Goal: Task Accomplishment & Management: Manage account settings

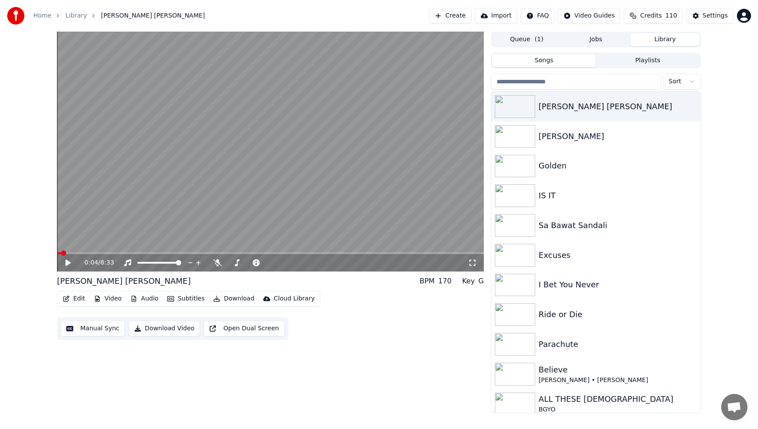
click at [79, 299] on button "Edit" at bounding box center [73, 298] width 29 height 12
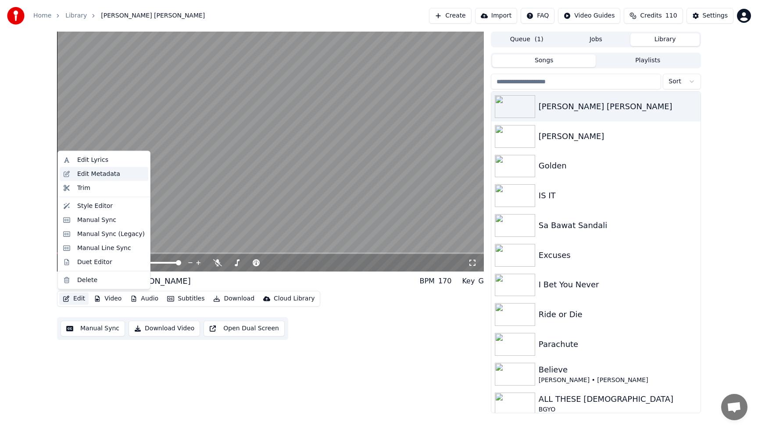
click at [71, 171] on div "Edit Metadata" at bounding box center [104, 174] width 89 height 14
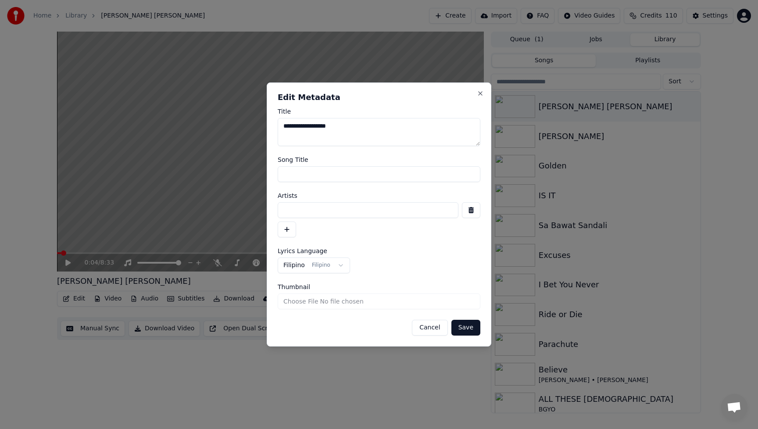
drag, startPoint x: 374, startPoint y: 128, endPoint x: 236, endPoint y: 135, distance: 138.3
click at [236, 135] on body "**********" at bounding box center [379, 214] width 758 height 429
type textarea "**"
click at [468, 329] on button "Save" at bounding box center [465, 328] width 29 height 16
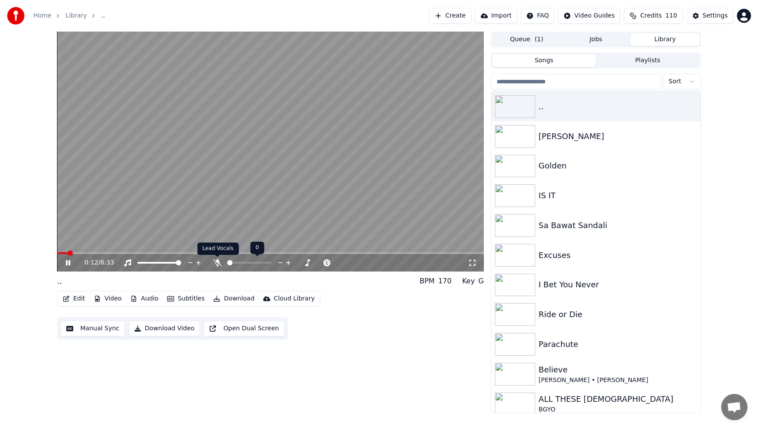
click at [217, 260] on icon at bounding box center [217, 262] width 9 height 7
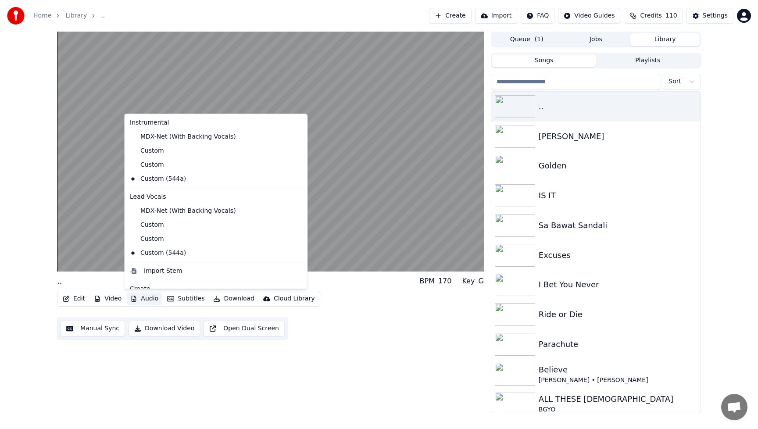
click at [150, 300] on button "Audio" at bounding box center [144, 298] width 35 height 12
click at [163, 139] on div "MDX-Net (With Backing Vocals)" at bounding box center [209, 137] width 166 height 14
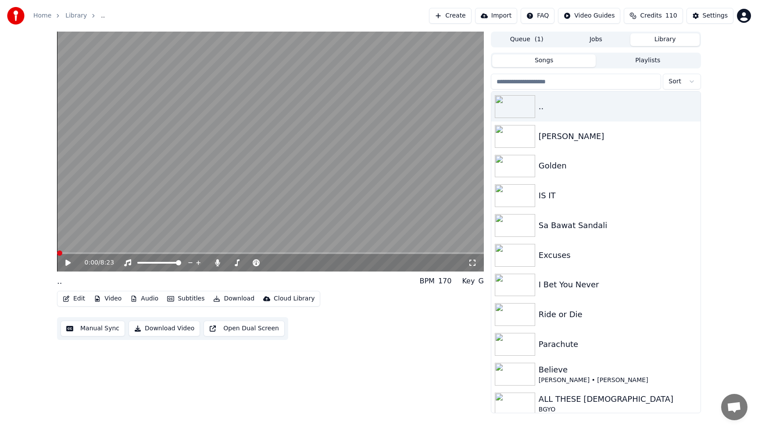
click at [162, 139] on video at bounding box center [270, 152] width 427 height 240
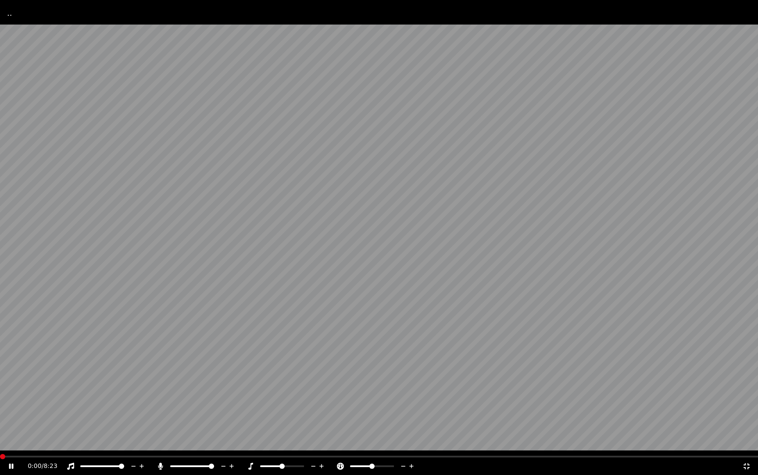
click at [698, 428] on div "0:00 / 8:23" at bounding box center [385, 466] width 714 height 9
click at [746, 428] on icon at bounding box center [746, 466] width 9 height 7
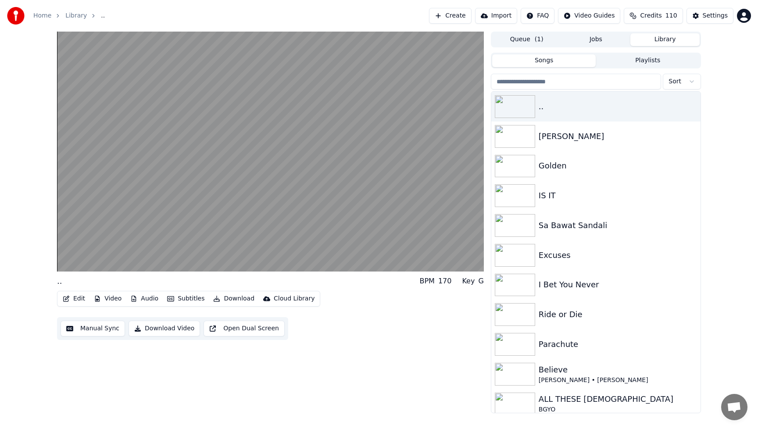
click at [396, 354] on div ".. BPM 170 Key G Edit Video Audio Subtitles Download Cloud Library Manual Sync …" at bounding box center [270, 223] width 427 height 382
click at [149, 299] on button "Audio" at bounding box center [144, 298] width 35 height 12
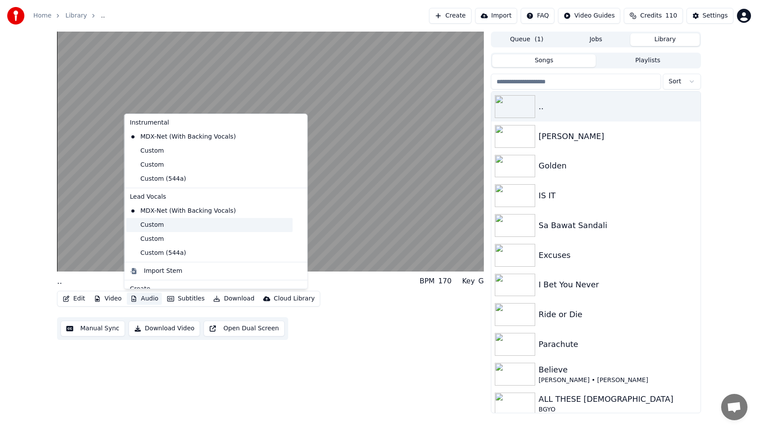
click at [155, 224] on div "Custom" at bounding box center [209, 225] width 166 height 14
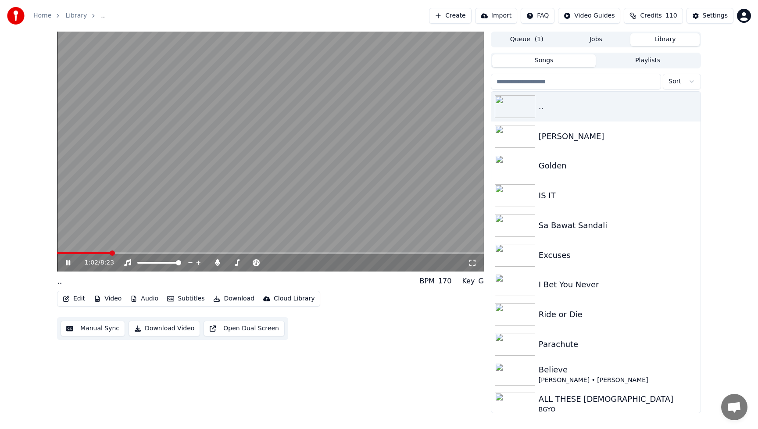
click at [146, 296] on button "Audio" at bounding box center [144, 298] width 35 height 12
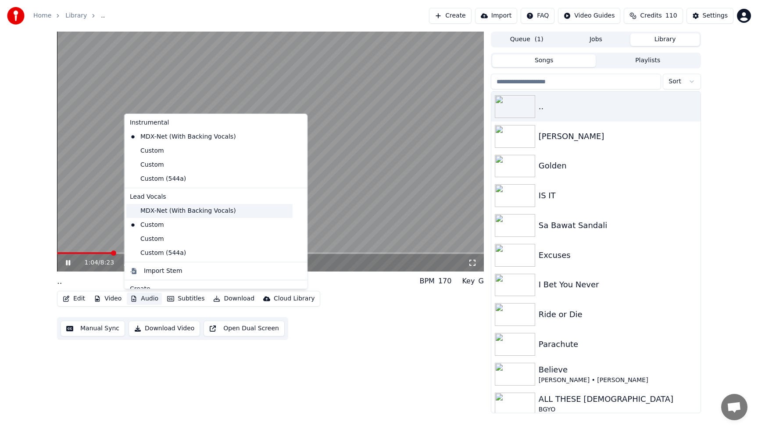
click at [153, 206] on div "MDX-Net (With Backing Vocals)" at bounding box center [209, 211] width 166 height 14
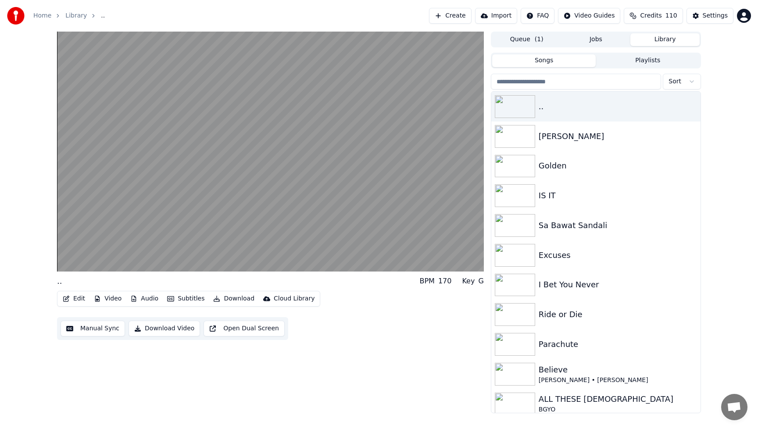
click at [111, 299] on button "Video" at bounding box center [107, 298] width 35 height 12
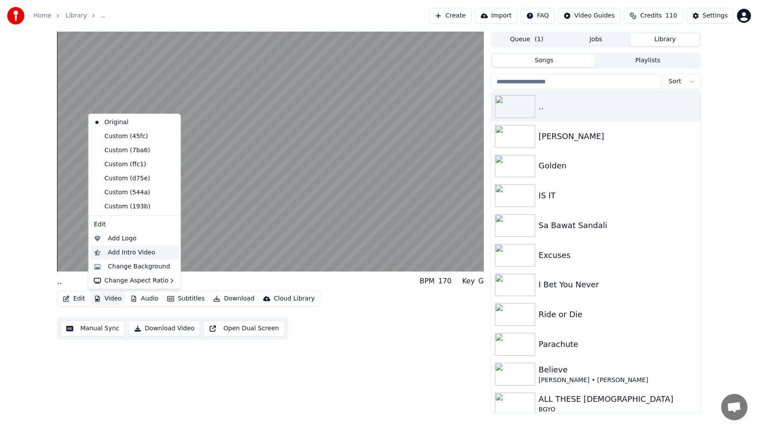
scroll to position [15, 0]
click at [119, 268] on div "Change Background" at bounding box center [139, 265] width 62 height 9
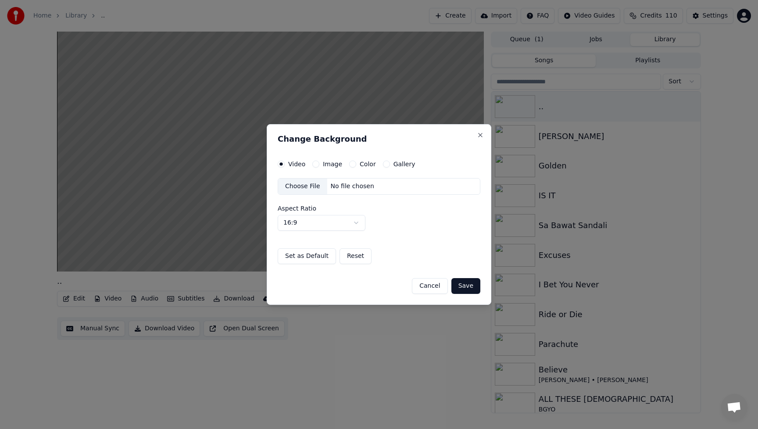
click at [313, 185] on div "Choose File" at bounding box center [302, 186] width 49 height 16
click at [466, 286] on button "Save" at bounding box center [465, 286] width 29 height 16
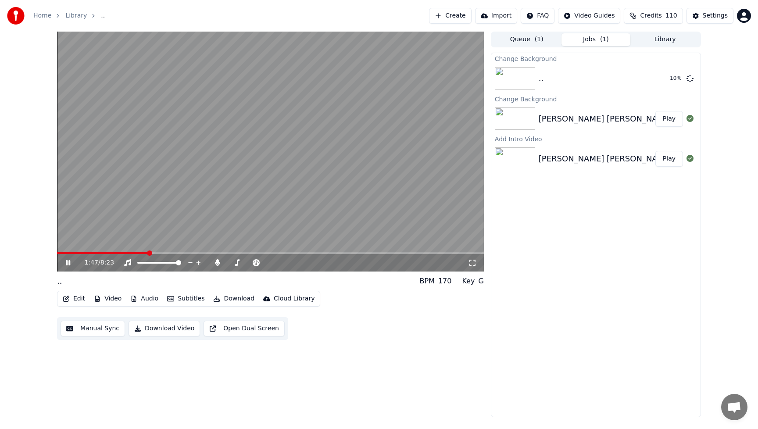
click at [444, 343] on div "1:47 / 8:23 .. BPM 170 Key G Edit Video Audio Subtitles Download Cloud Library …" at bounding box center [270, 224] width 427 height 385
click at [68, 261] on icon at bounding box center [74, 262] width 21 height 7
click at [666, 84] on button "Play" at bounding box center [669, 79] width 28 height 16
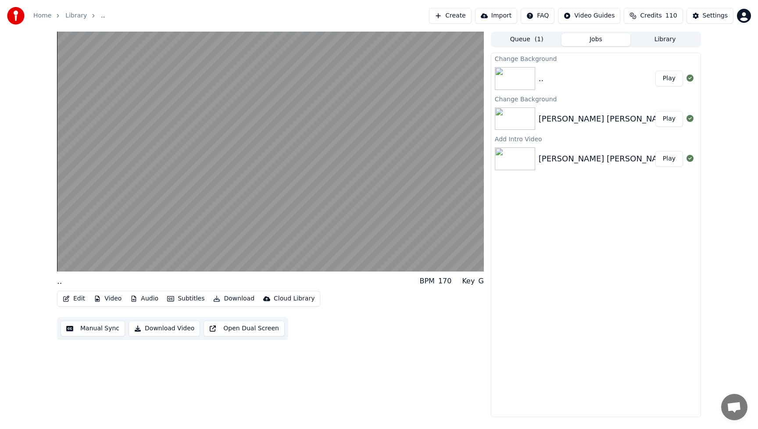
click at [78, 299] on button "Edit" at bounding box center [73, 298] width 29 height 12
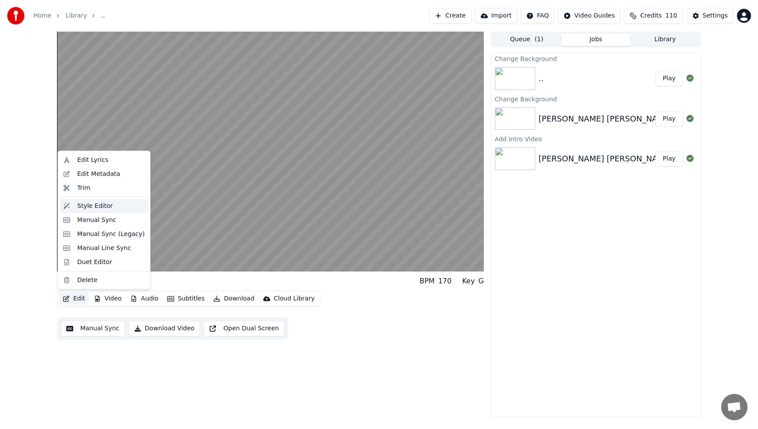
click at [91, 209] on div "Style Editor" at bounding box center [95, 205] width 36 height 9
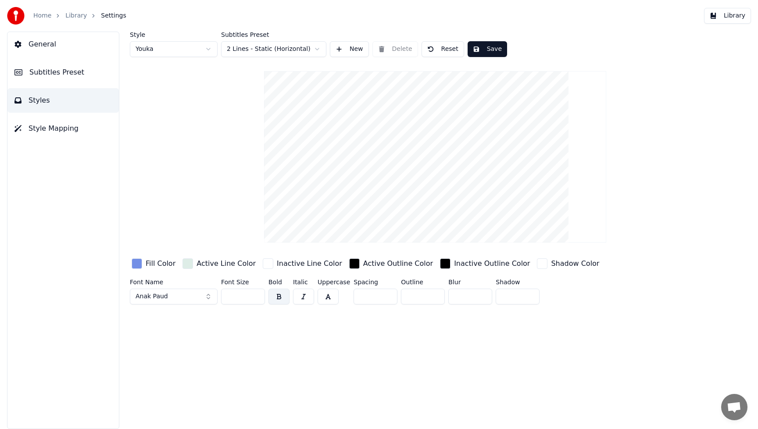
click at [154, 264] on div "Fill Color" at bounding box center [161, 263] width 30 height 11
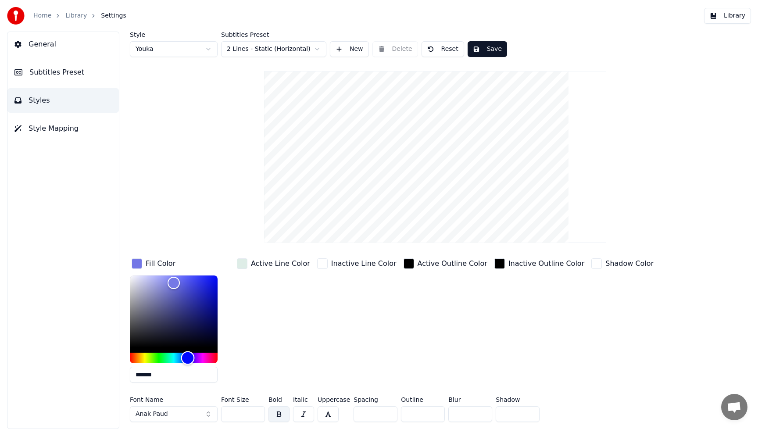
type input "*******"
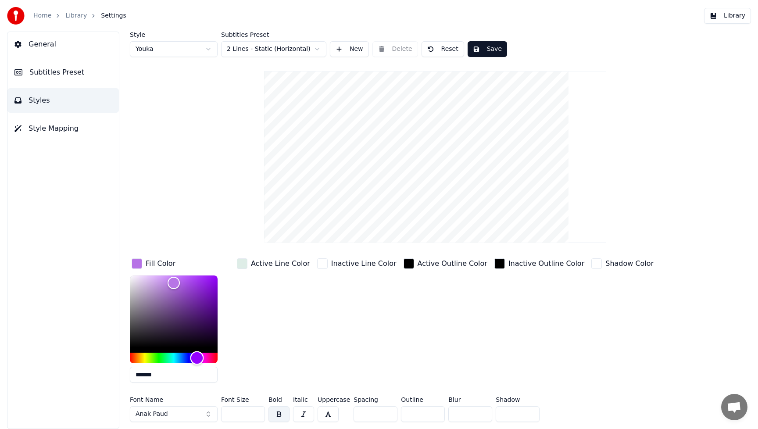
drag, startPoint x: 182, startPoint y: 357, endPoint x: 197, endPoint y: 358, distance: 15.0
click at [197, 358] on div "Hue" at bounding box center [197, 358] width 14 height 14
click at [207, 412] on button "Anak Paud" at bounding box center [174, 414] width 88 height 16
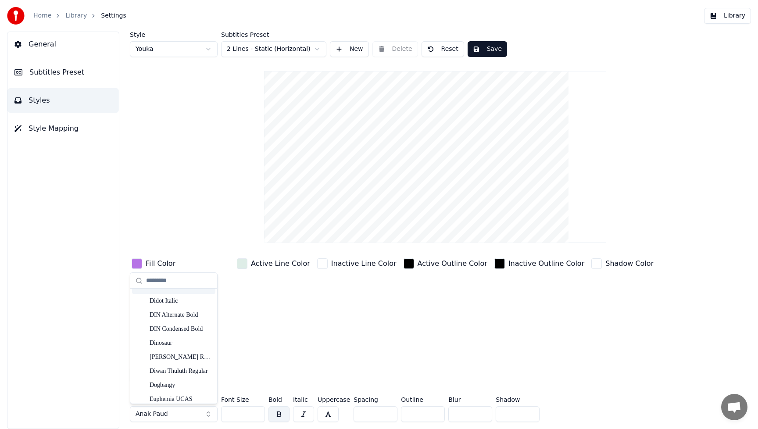
scroll to position [2432, 0]
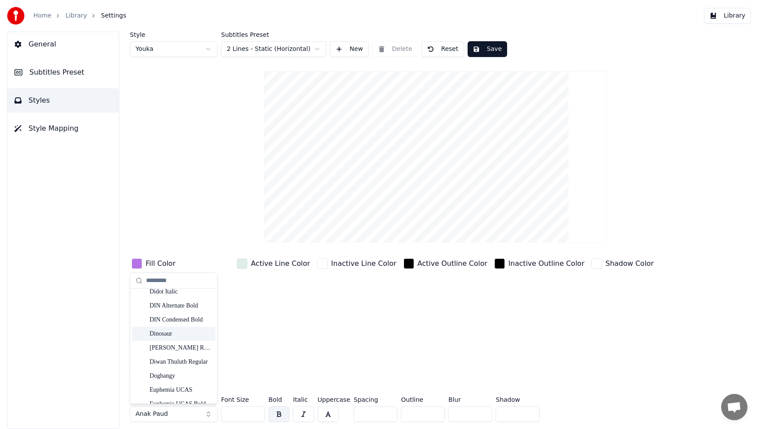
click at [170, 338] on div "Dinosaur" at bounding box center [181, 333] width 62 height 9
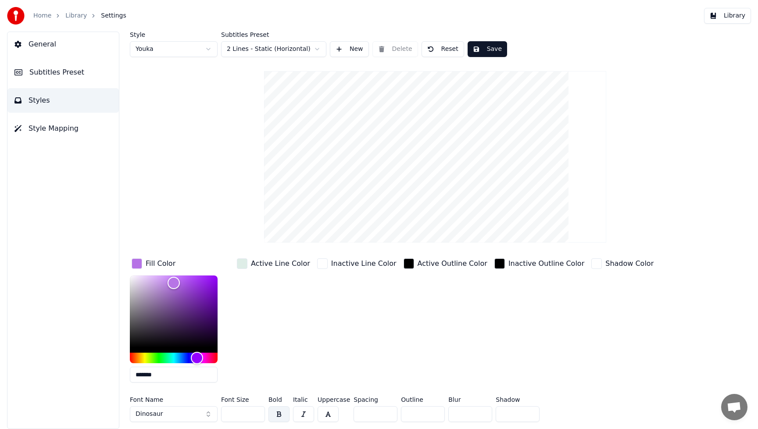
click at [207, 414] on button "Dinosaur" at bounding box center [174, 414] width 88 height 16
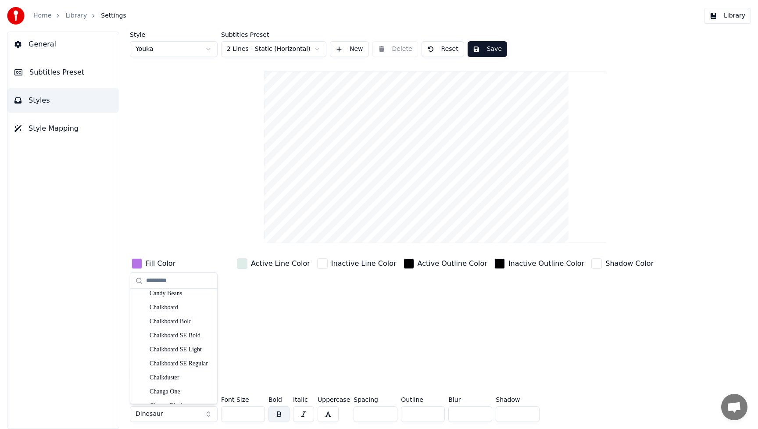
scroll to position [1901, 0]
click at [181, 319] on div "Cherish Moment" at bounding box center [181, 318] width 62 height 9
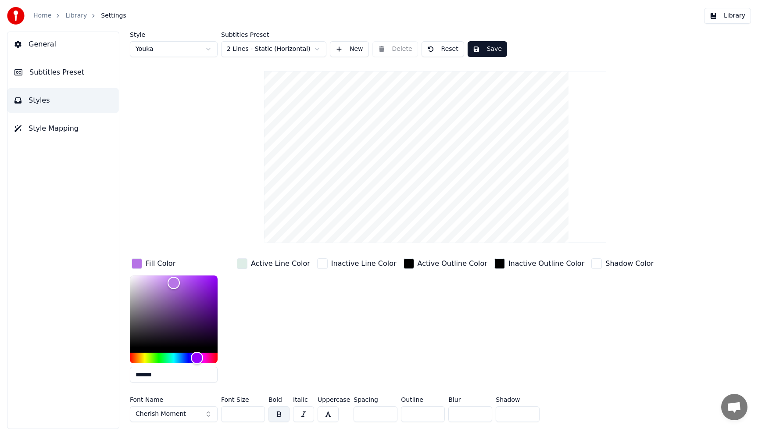
click at [257, 413] on input "***" at bounding box center [243, 414] width 44 height 16
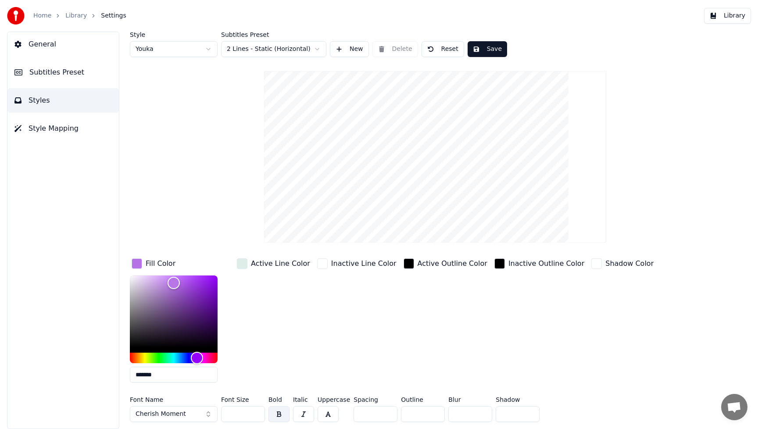
click at [258, 412] on input "***" at bounding box center [243, 414] width 44 height 16
click at [257, 412] on input "***" at bounding box center [243, 414] width 44 height 16
type input "***"
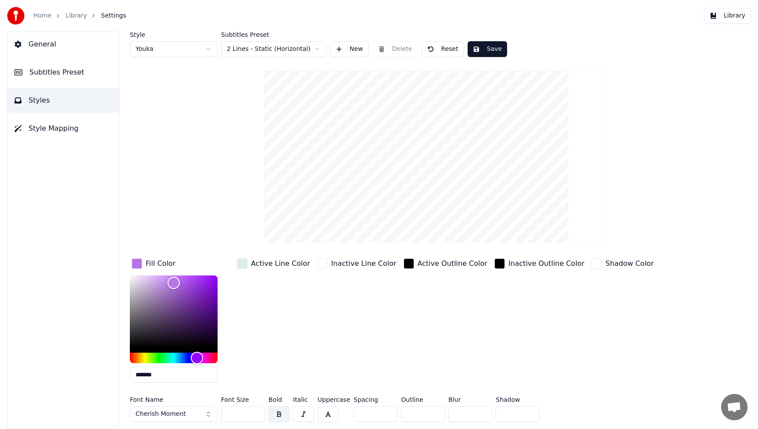
click at [257, 412] on input "***" at bounding box center [243, 414] width 44 height 16
click at [497, 51] on button "Save" at bounding box center [486, 49] width 39 height 16
click at [733, 16] on button "Library" at bounding box center [727, 16] width 47 height 16
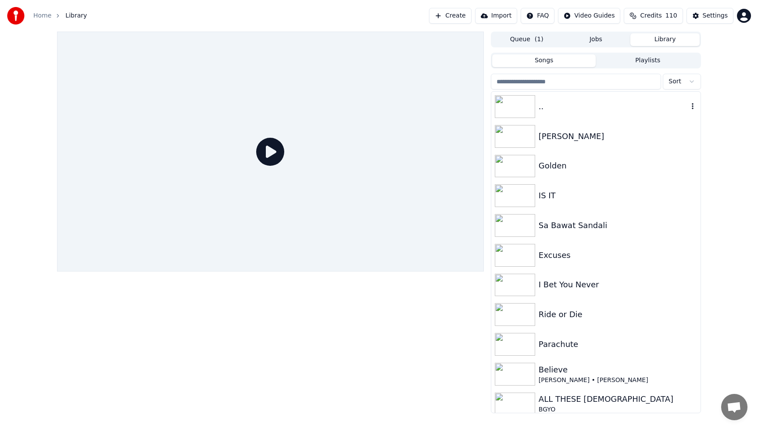
click at [508, 108] on img at bounding box center [515, 106] width 40 height 23
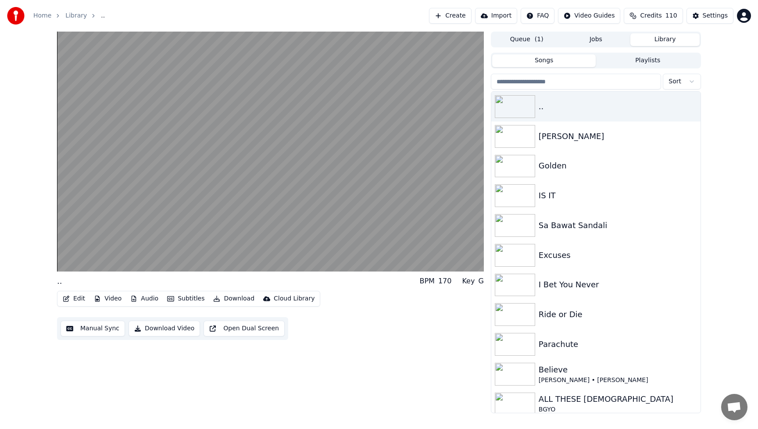
click at [175, 329] on button "Download Video" at bounding box center [163, 329] width 71 height 16
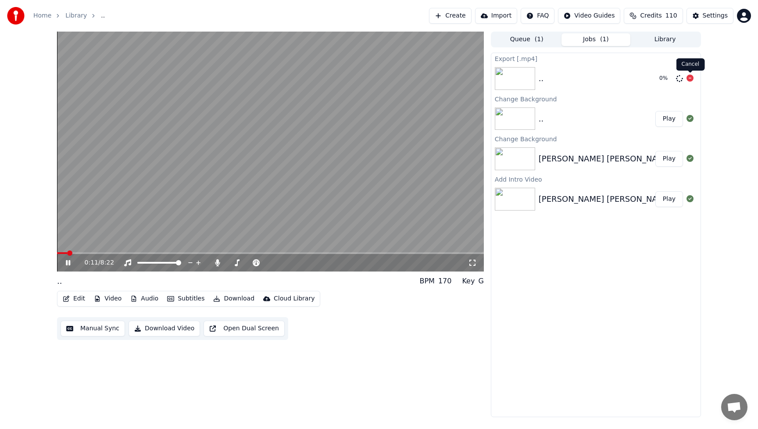
click at [691, 78] on icon at bounding box center [689, 78] width 7 height 7
click at [219, 264] on icon at bounding box center [217, 262] width 5 height 7
click at [69, 264] on icon at bounding box center [68, 262] width 4 height 5
click at [179, 328] on button "Download Video" at bounding box center [163, 329] width 71 height 16
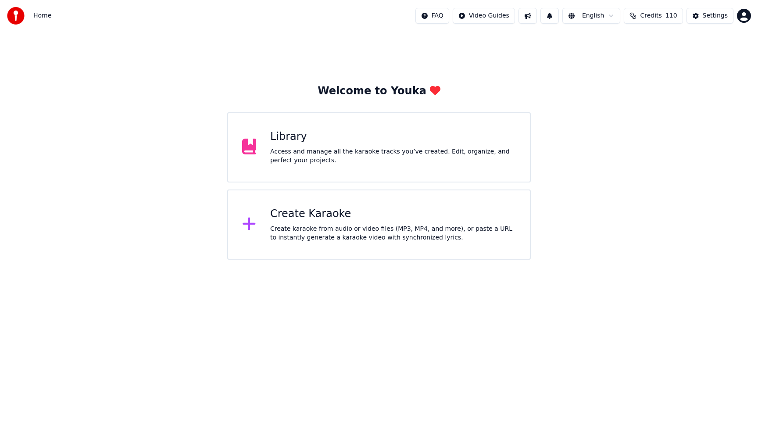
click at [367, 141] on div "Library" at bounding box center [393, 137] width 246 height 14
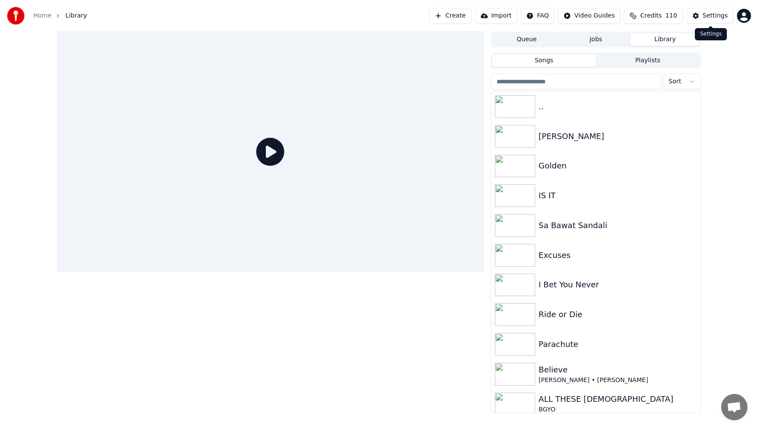
click at [718, 15] on div "Settings" at bounding box center [714, 15] width 25 height 9
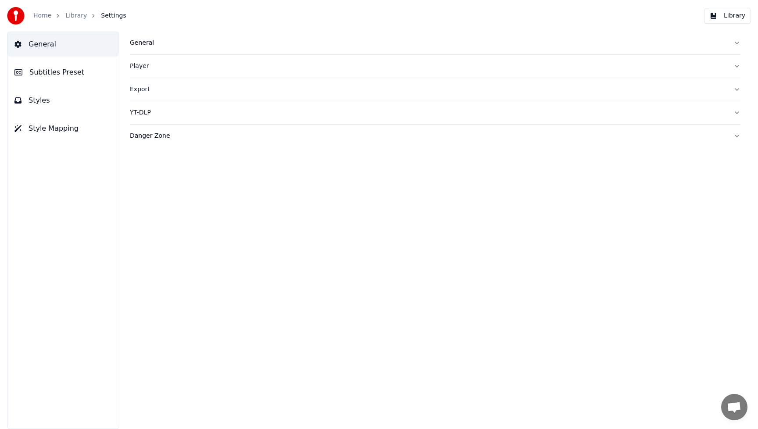
click at [139, 84] on button "Export" at bounding box center [435, 89] width 610 height 23
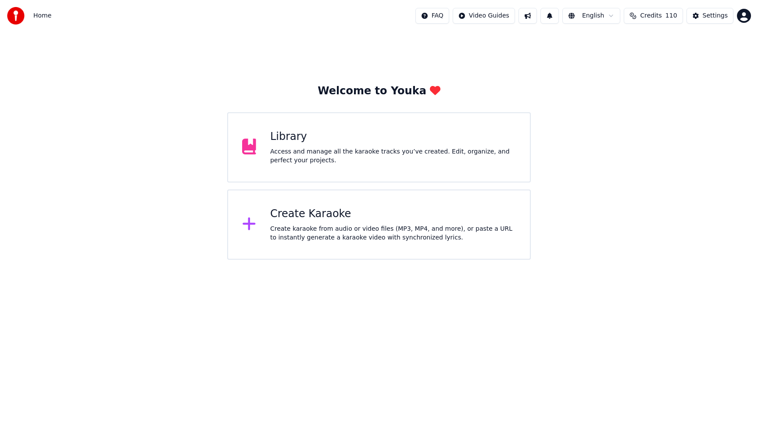
click at [323, 154] on div "Access and manage all the karaoke tracks you’ve created. Edit, organize, and pe…" at bounding box center [393, 156] width 246 height 18
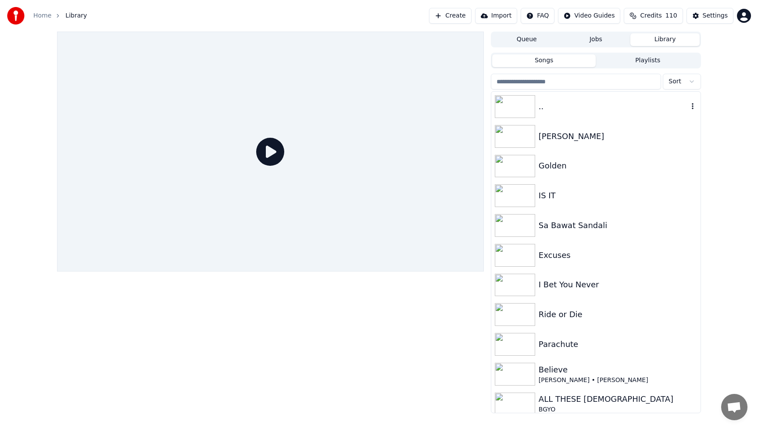
click at [512, 110] on img at bounding box center [515, 106] width 40 height 23
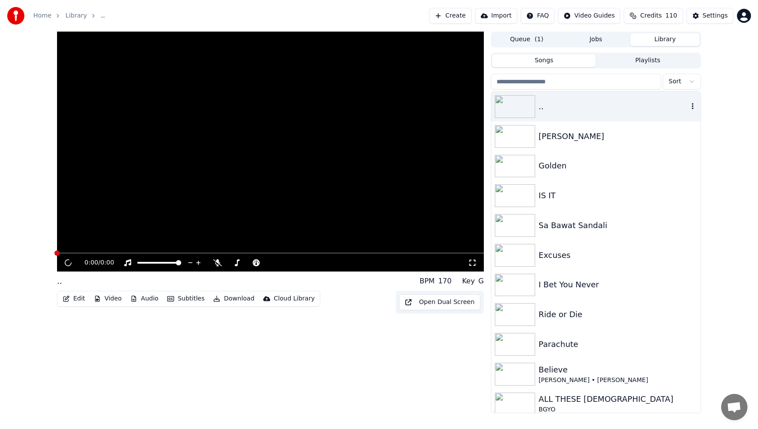
click at [512, 110] on img at bounding box center [515, 106] width 40 height 23
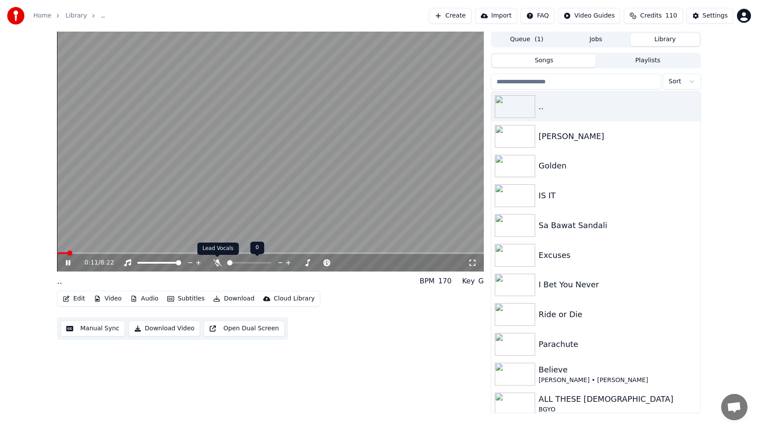
click at [216, 264] on icon at bounding box center [217, 262] width 9 height 7
click at [217, 262] on icon at bounding box center [217, 262] width 5 height 7
click at [385, 333] on div "Edit Video Audio Subtitles Download Cloud Library Manual Sync Download Video Op…" at bounding box center [270, 315] width 427 height 49
click at [68, 262] on icon at bounding box center [68, 262] width 4 height 5
click at [181, 328] on button "Download Video" at bounding box center [163, 329] width 71 height 16
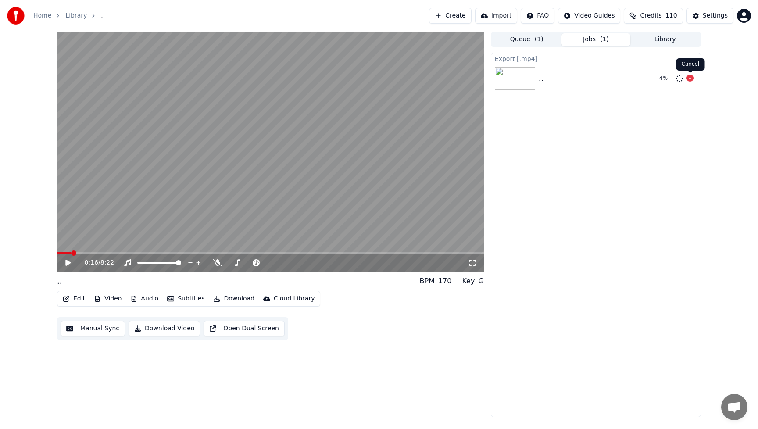
click at [693, 79] on icon at bounding box center [689, 78] width 7 height 7
click at [352, 319] on div "Edit Video Audio Subtitles Download Cloud Library Manual Sync Download Video Op…" at bounding box center [270, 315] width 427 height 49
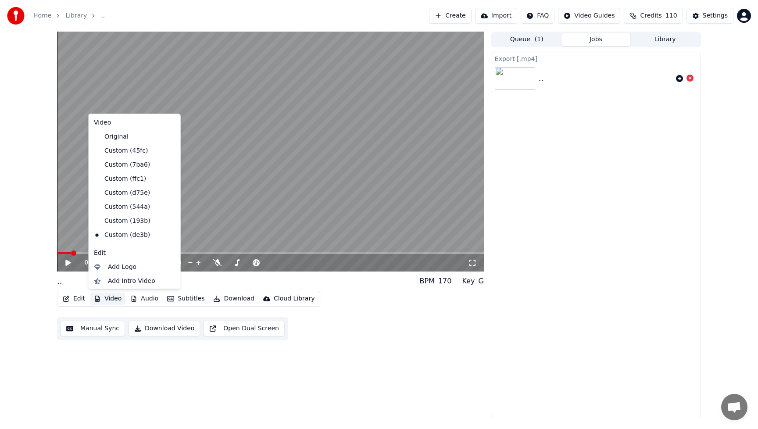
click at [115, 296] on button "Video" at bounding box center [107, 298] width 35 height 12
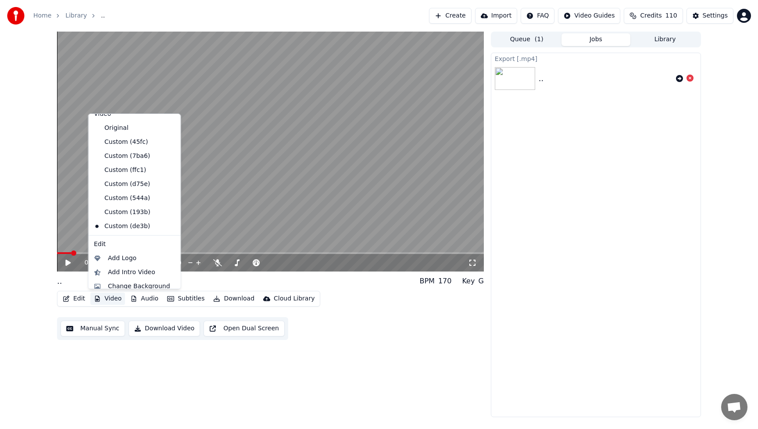
scroll to position [29, 0]
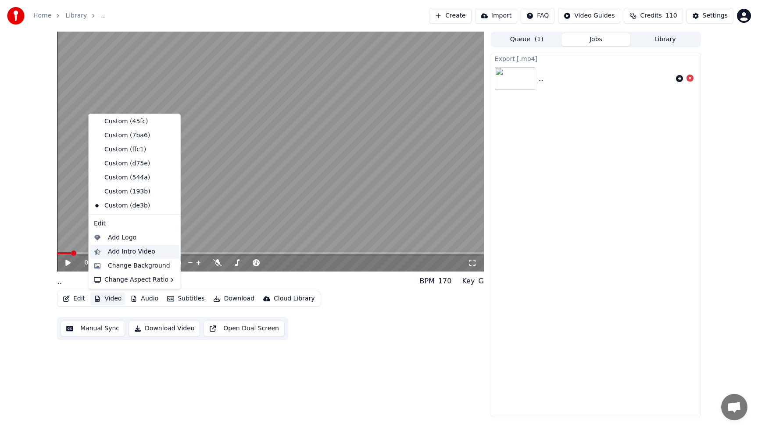
click at [121, 256] on div "Add Intro Video" at bounding box center [131, 251] width 47 height 9
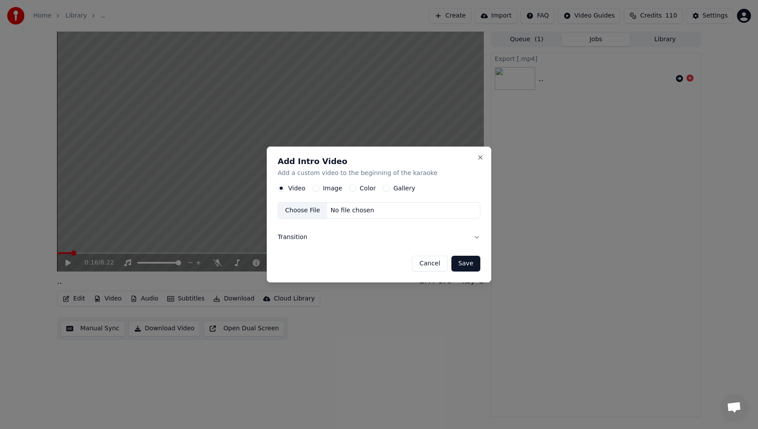
click at [314, 188] on button "Image" at bounding box center [315, 188] width 7 height 7
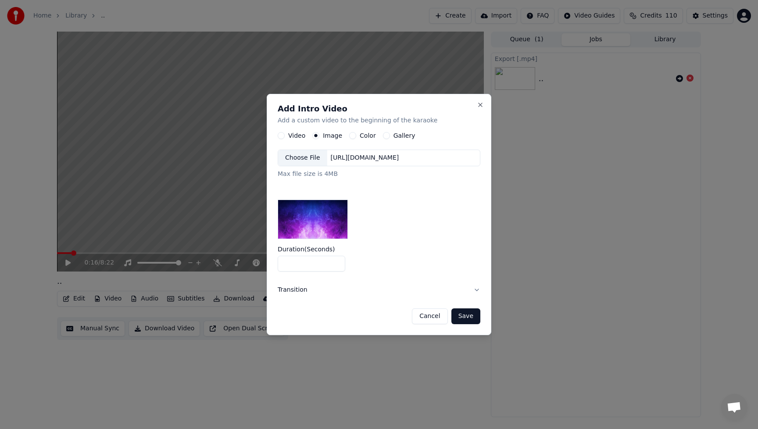
click at [304, 160] on div "Choose File" at bounding box center [302, 158] width 49 height 16
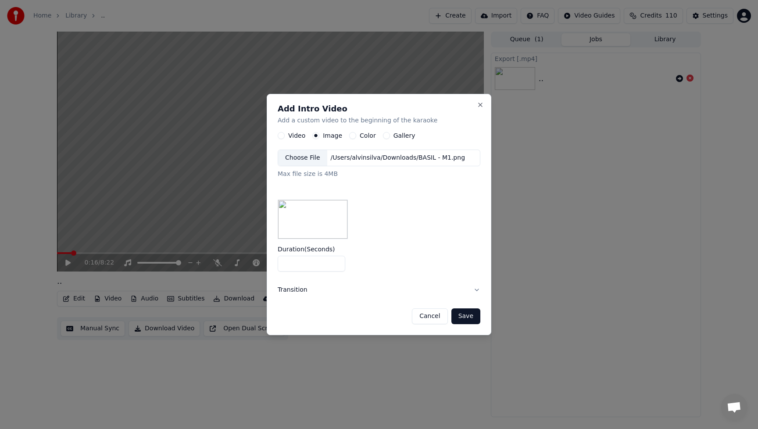
click at [478, 317] on button "Save" at bounding box center [465, 316] width 29 height 16
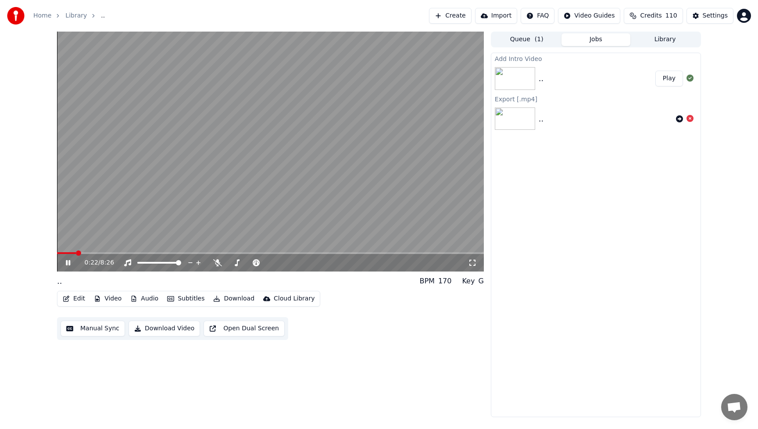
click at [668, 75] on button "Play" at bounding box center [669, 79] width 28 height 16
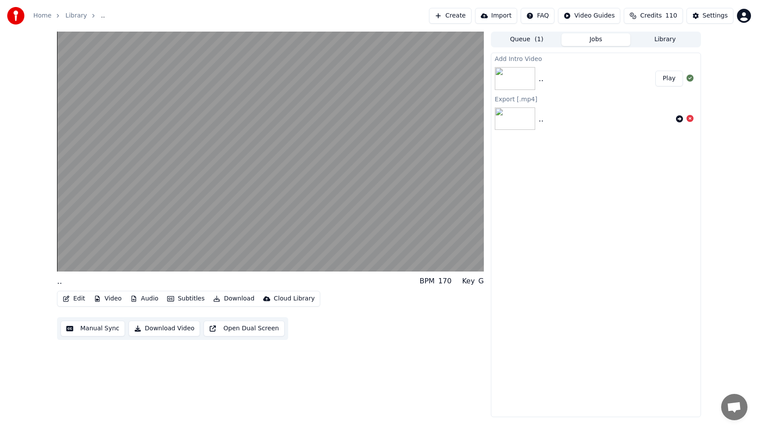
click at [79, 296] on button "Edit" at bounding box center [73, 298] width 29 height 12
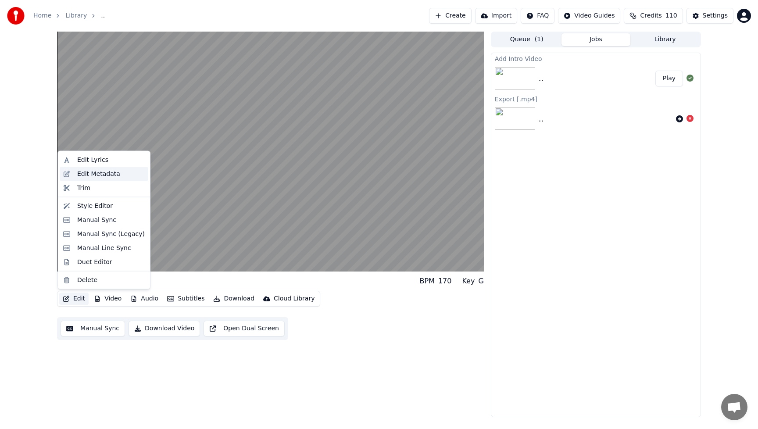
click at [90, 173] on div "Edit Metadata" at bounding box center [98, 173] width 43 height 9
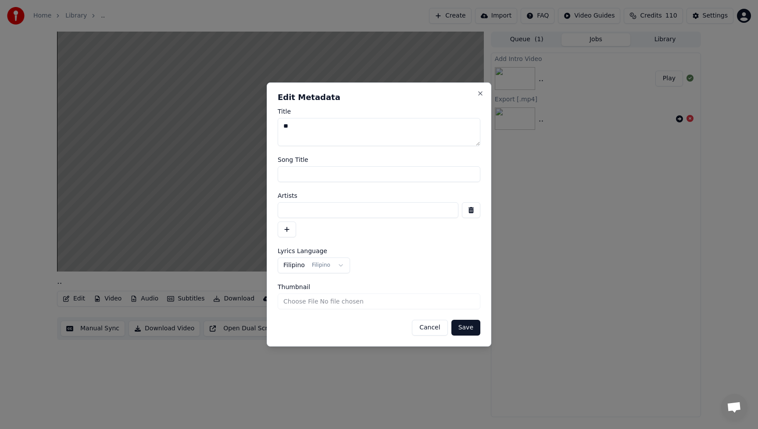
drag, startPoint x: 326, startPoint y: 126, endPoint x: 253, endPoint y: 129, distance: 73.3
click at [253, 129] on body "**********" at bounding box center [379, 214] width 758 height 429
type textarea "*"
type textarea "**********"
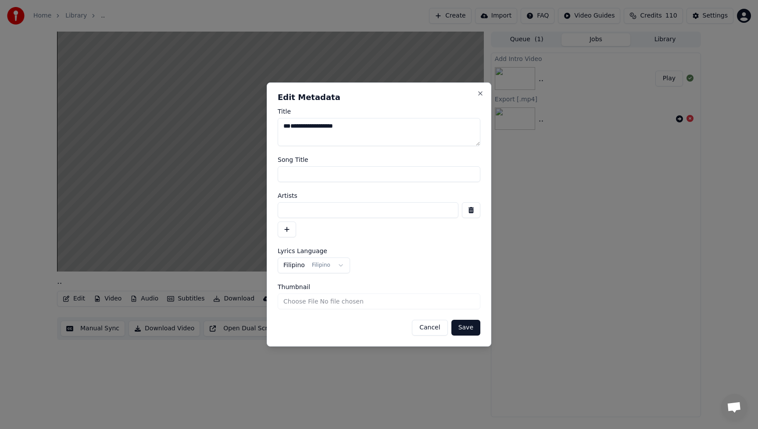
click at [467, 328] on button "Save" at bounding box center [465, 328] width 29 height 16
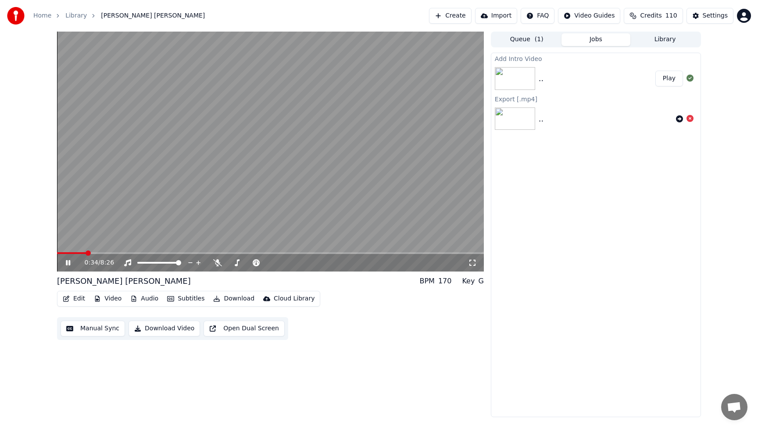
click at [674, 78] on button "Play" at bounding box center [669, 79] width 28 height 16
click at [168, 330] on button "Download Video" at bounding box center [163, 329] width 71 height 16
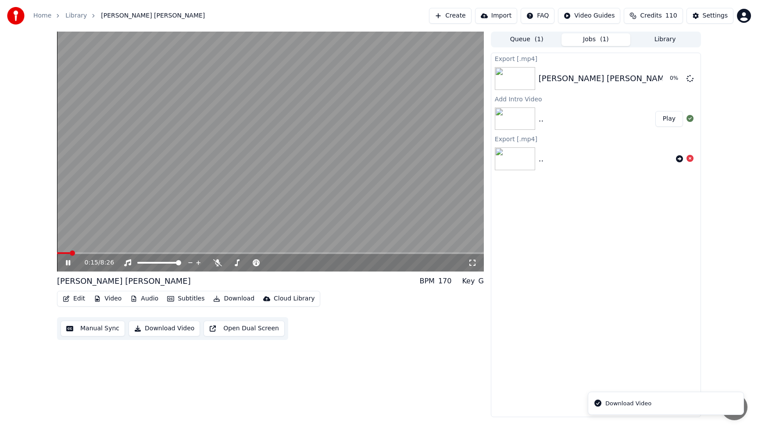
click at [67, 264] on icon at bounding box center [68, 262] width 4 height 5
